Goal: Task Accomplishment & Management: Complete application form

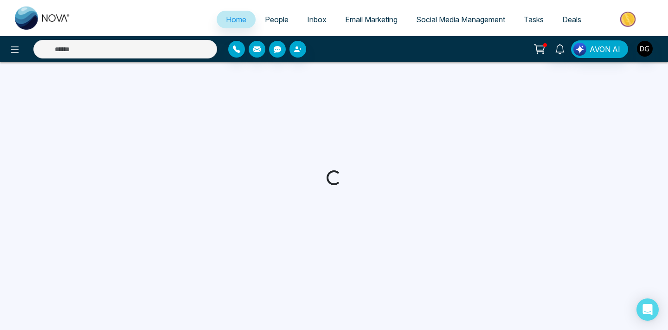
select select "*"
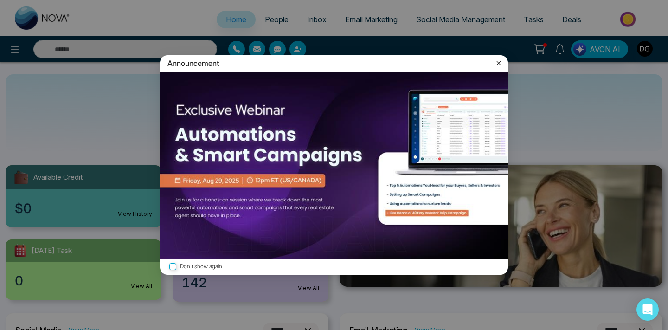
click at [500, 65] on icon at bounding box center [498, 62] width 9 height 9
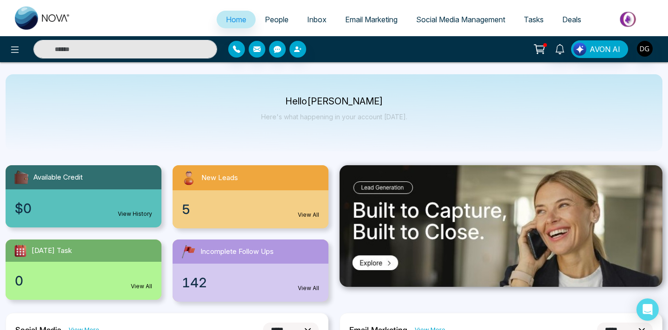
click at [273, 21] on span "People" at bounding box center [277, 19] width 24 height 9
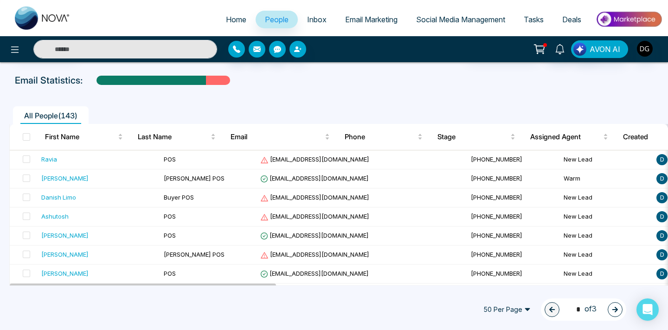
scroll to position [55, 0]
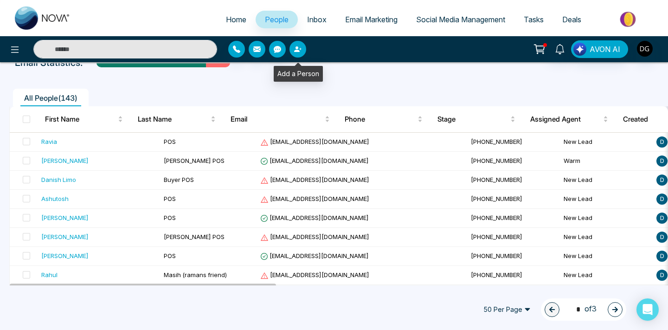
click at [298, 50] on icon "button" at bounding box center [297, 49] width 6 height 6
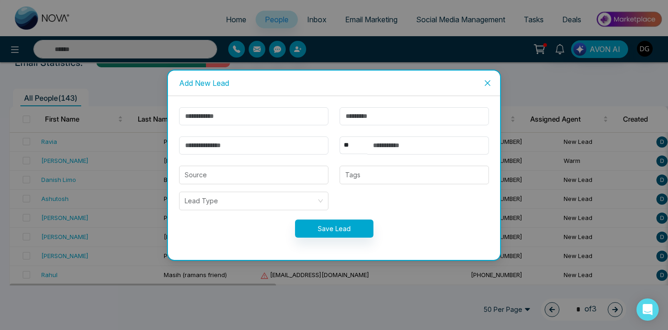
click at [490, 84] on icon "close" at bounding box center [488, 83] width 6 height 6
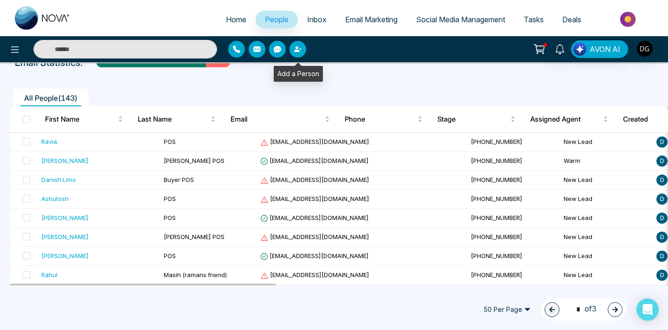
click at [297, 51] on icon "button" at bounding box center [297, 49] width 6 height 6
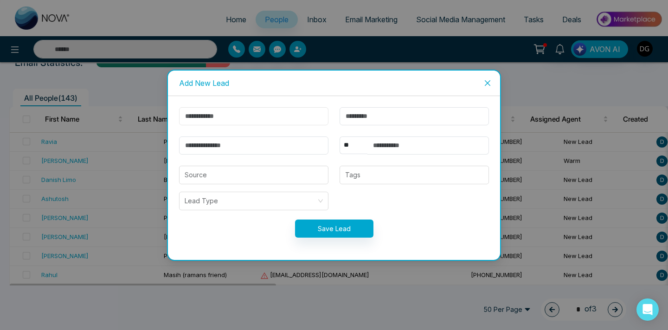
click at [276, 116] on input "text" at bounding box center [253, 116] width 149 height 18
type input "******"
click at [424, 117] on input "text" at bounding box center [414, 116] width 149 height 18
type input "*****"
click at [376, 142] on input "text" at bounding box center [428, 145] width 122 height 18
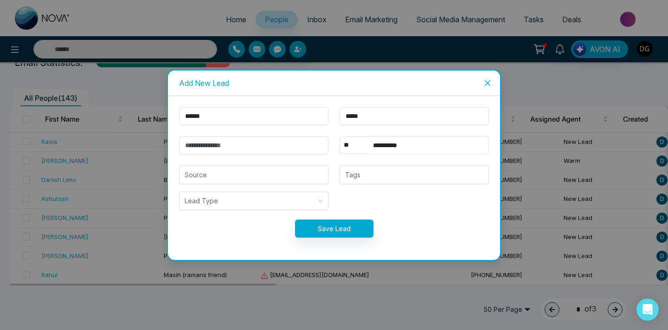
type input "**********"
click at [291, 148] on input "email" at bounding box center [253, 145] width 149 height 18
type input "**********"
click at [286, 170] on input "search" at bounding box center [254, 175] width 138 height 18
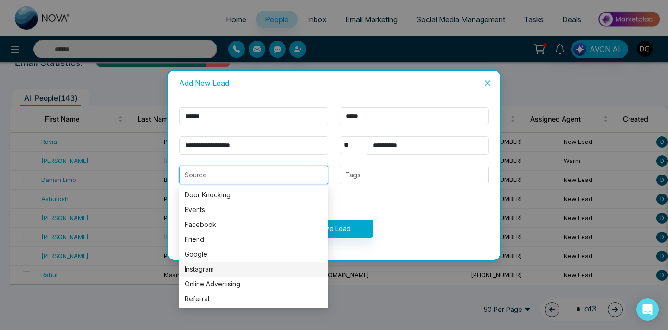
click at [236, 264] on div "Instagram" at bounding box center [254, 269] width 138 height 10
type input "*********"
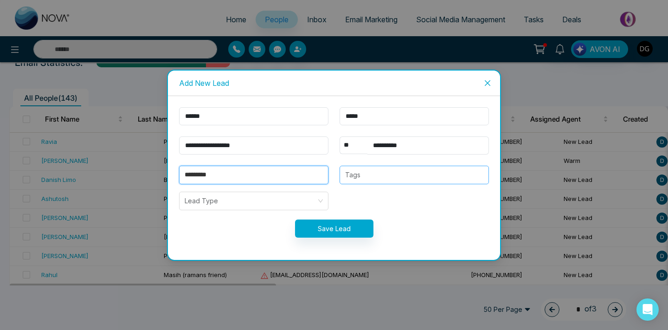
click at [381, 181] on div "Tags" at bounding box center [414, 175] width 149 height 19
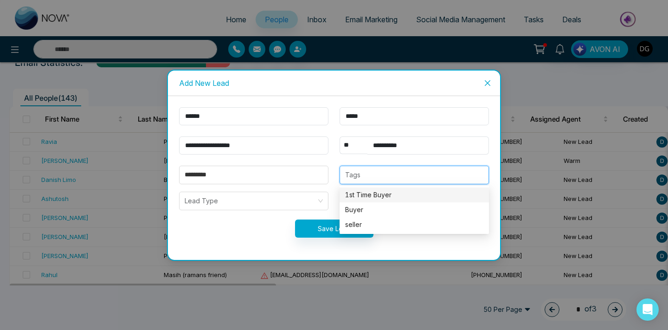
click at [381, 191] on div "1st Time Buyer" at bounding box center [414, 195] width 138 height 10
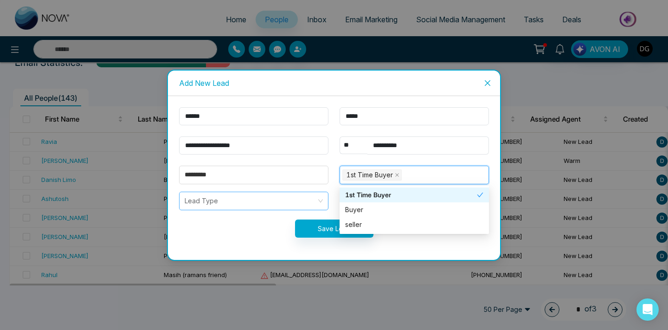
click at [253, 205] on input "search" at bounding box center [251, 201] width 132 height 18
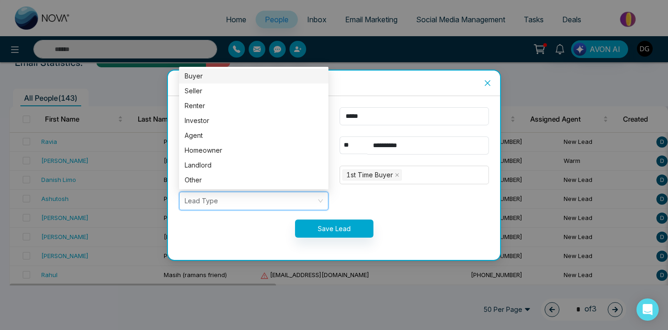
click at [226, 79] on div "Buyer" at bounding box center [254, 76] width 138 height 10
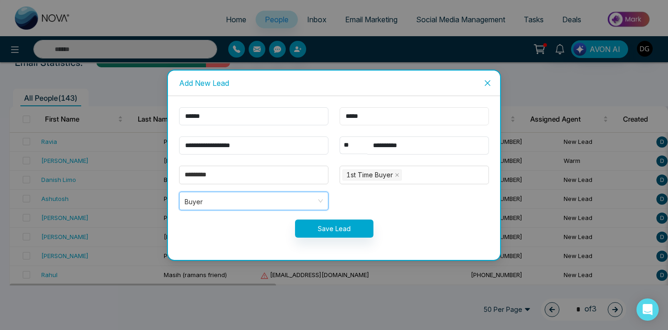
click at [380, 115] on input "*****" at bounding box center [414, 116] width 149 height 18
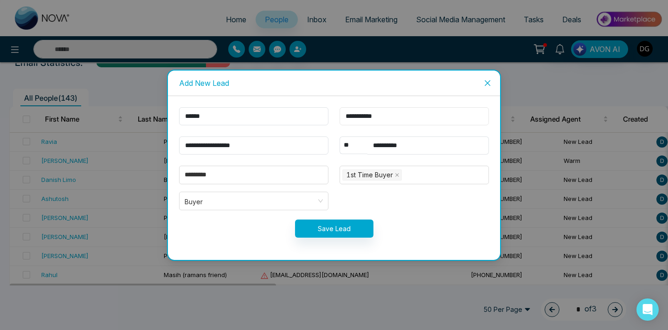
type input "**********"
click at [340, 228] on button "Save Lead" at bounding box center [334, 228] width 78 height 18
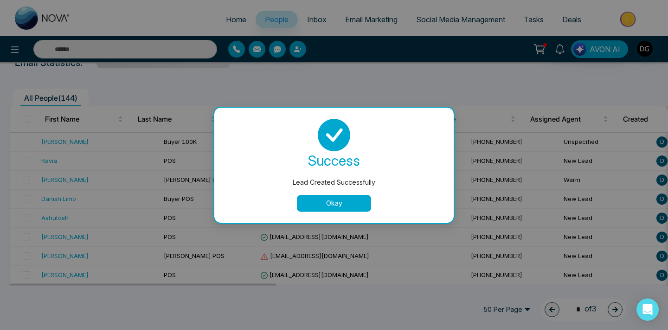
click at [348, 204] on button "Okay" at bounding box center [334, 203] width 74 height 17
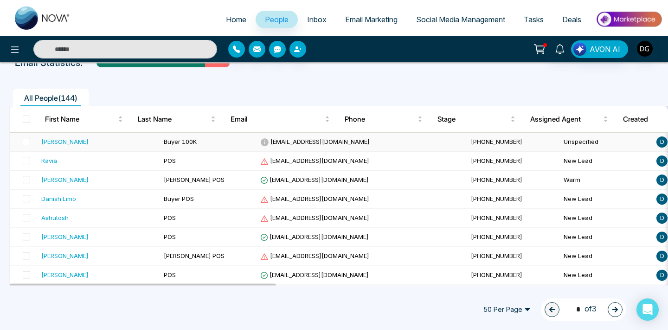
click at [164, 142] on span "Buyer 100K" at bounding box center [180, 141] width 33 height 7
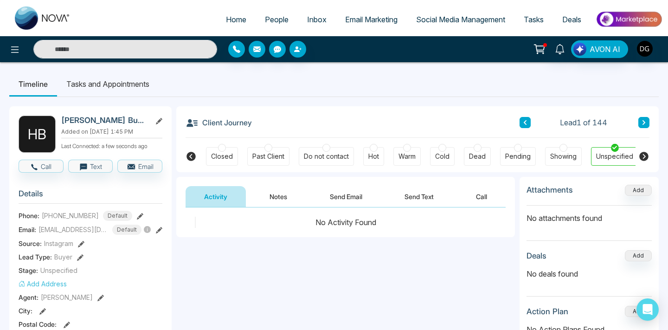
scroll to position [0, 249]
click at [399, 154] on div "Warm" at bounding box center [405, 156] width 17 height 9
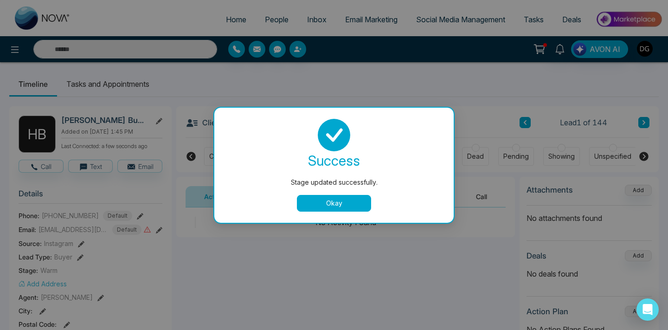
click at [348, 201] on button "Okay" at bounding box center [334, 203] width 74 height 17
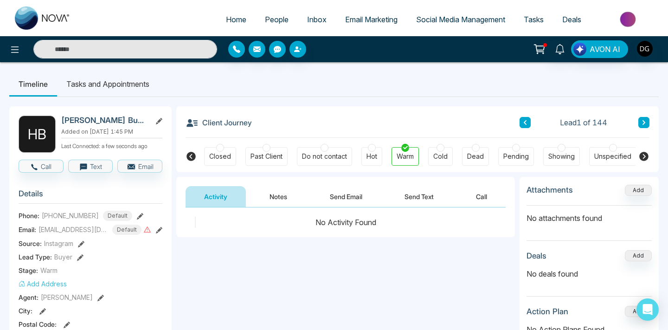
click at [294, 197] on button "Notes" at bounding box center [278, 196] width 55 height 21
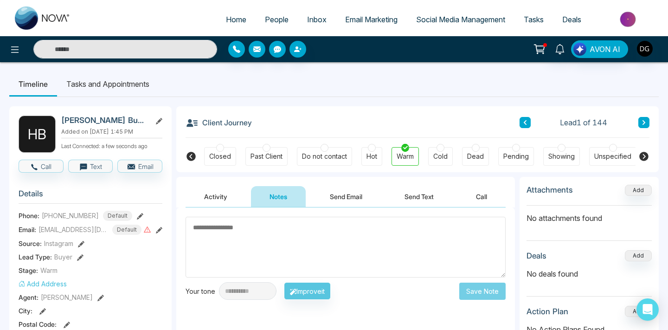
click at [225, 198] on button "Activity" at bounding box center [216, 196] width 60 height 21
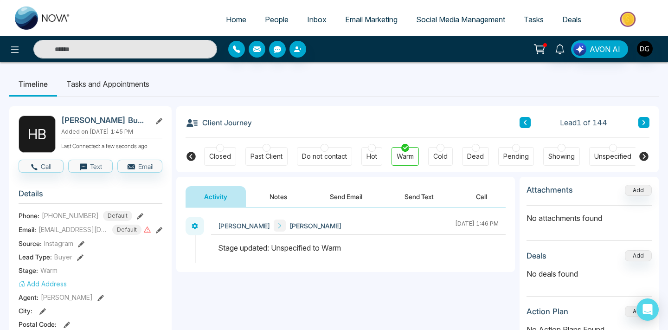
click at [271, 202] on button "Notes" at bounding box center [278, 196] width 55 height 21
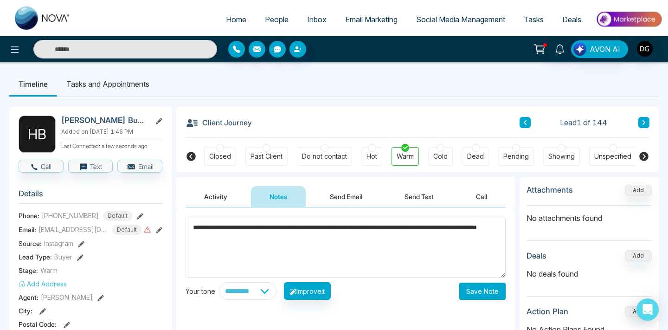
type textarea "**********"
click at [490, 289] on button "Save Note" at bounding box center [482, 291] width 46 height 17
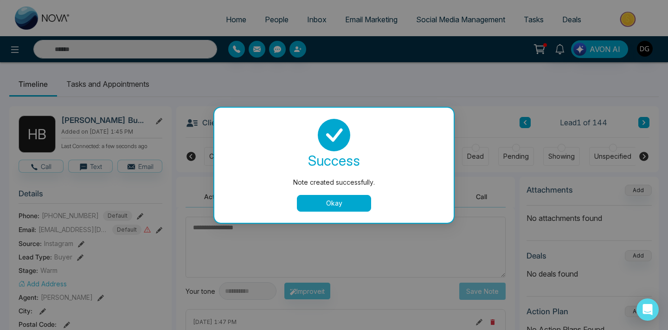
click at [335, 205] on button "Okay" at bounding box center [334, 203] width 74 height 17
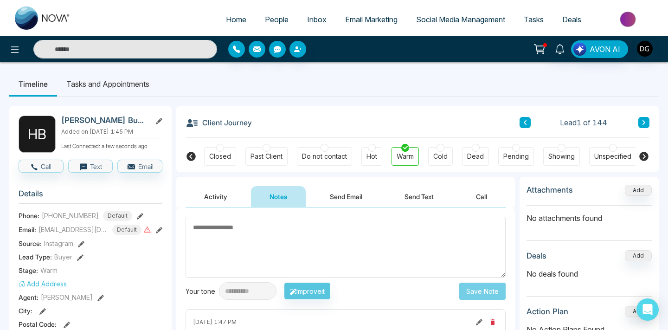
click at [270, 24] on link "People" at bounding box center [277, 20] width 42 height 18
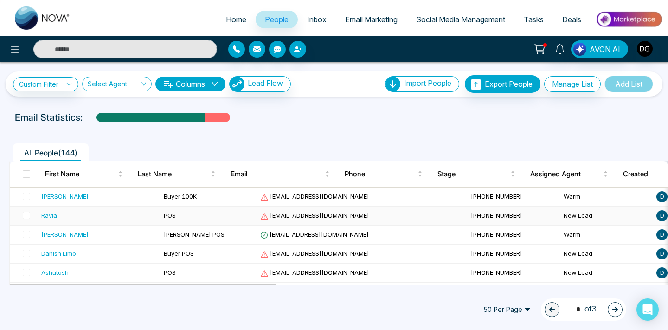
scroll to position [60, 0]
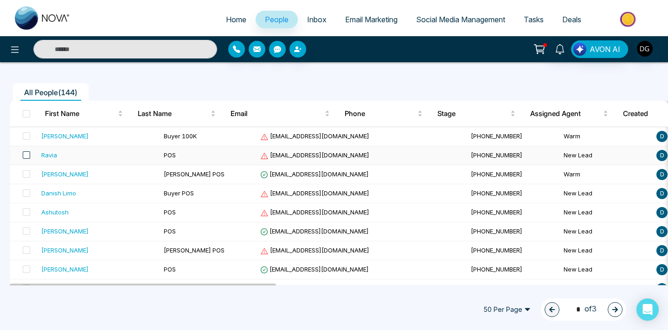
click at [29, 155] on span at bounding box center [26, 154] width 7 height 7
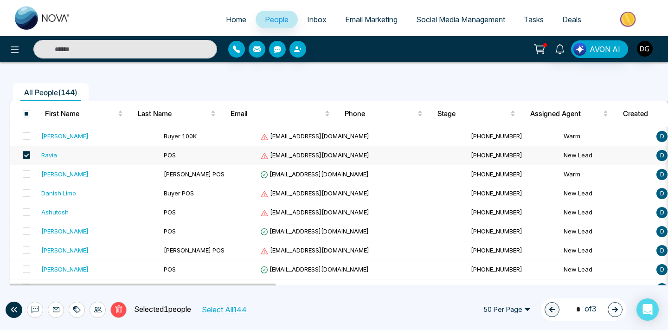
click at [115, 302] on button "Delete" at bounding box center [118, 310] width 16 height 16
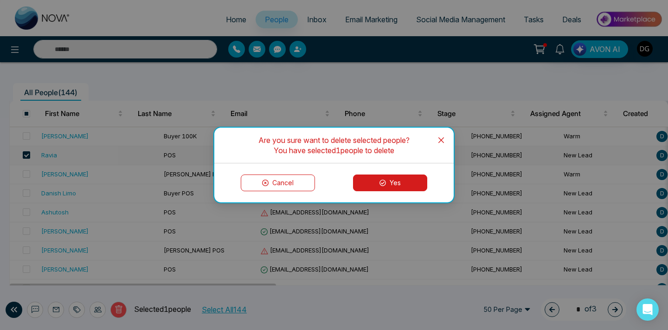
click at [366, 178] on button "Yes" at bounding box center [390, 182] width 74 height 17
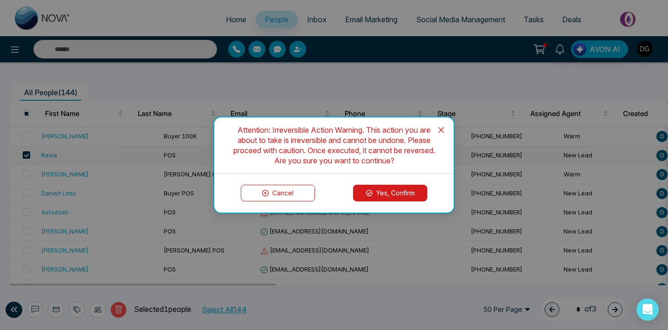
click at [388, 197] on button "Yes, Confirm" at bounding box center [390, 193] width 74 height 17
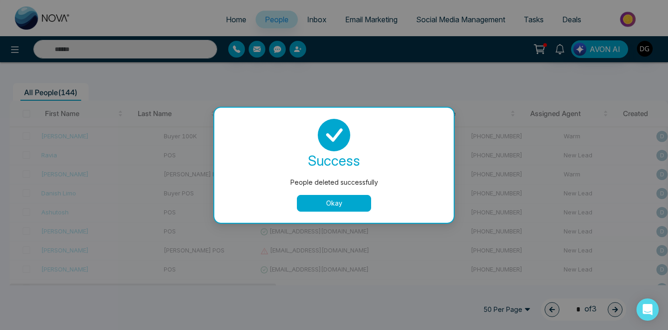
click at [361, 201] on button "Okay" at bounding box center [334, 203] width 74 height 17
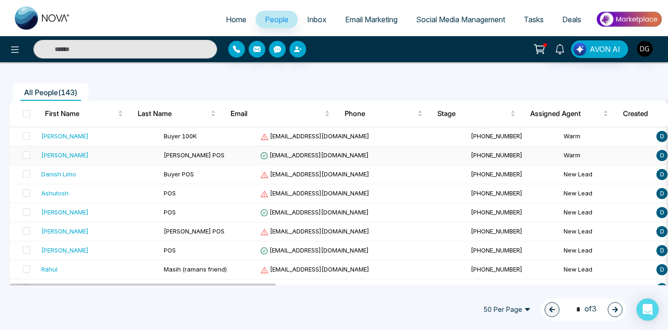
click at [166, 155] on span "[PERSON_NAME] POS" at bounding box center [194, 154] width 61 height 7
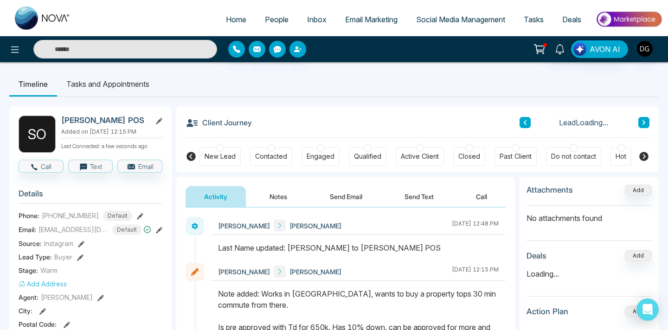
click at [270, 191] on button "Notes" at bounding box center [278, 196] width 55 height 21
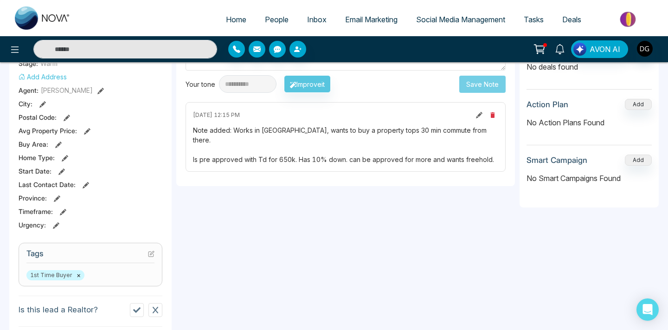
scroll to position [210, 0]
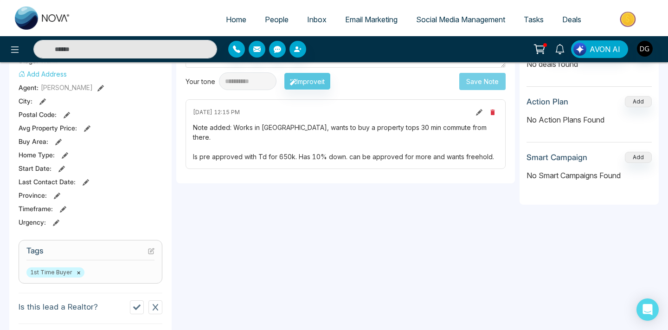
click at [274, 22] on span "People" at bounding box center [277, 19] width 24 height 9
